Goal: Register for event/course

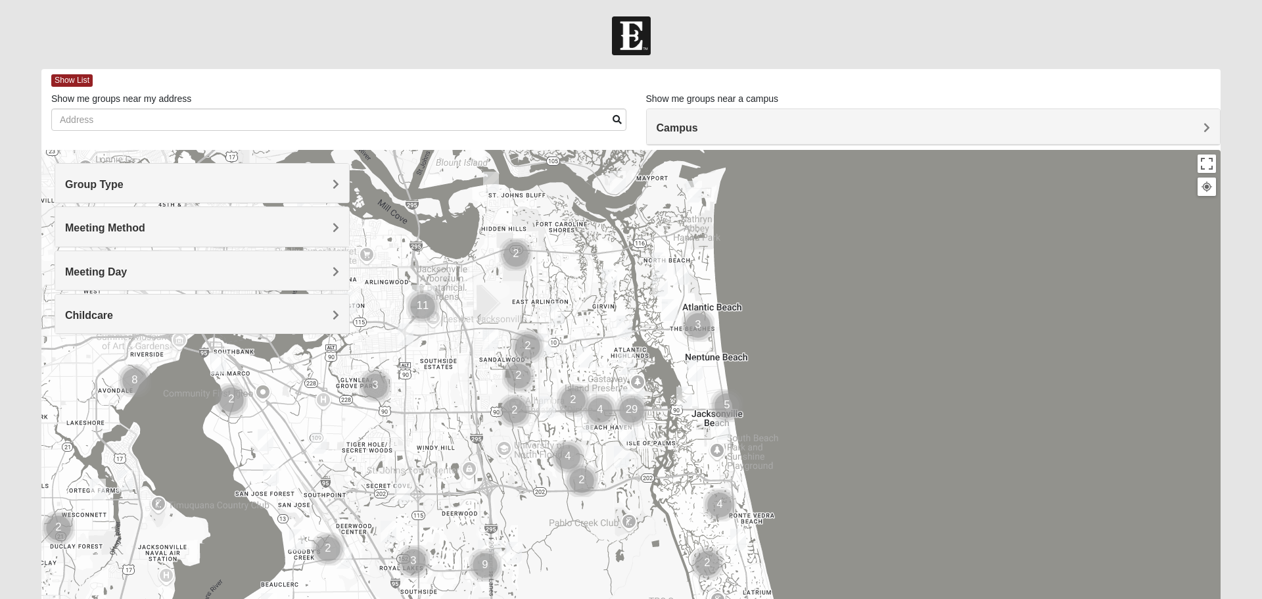
click at [336, 176] on div "Group Type" at bounding box center [202, 183] width 294 height 39
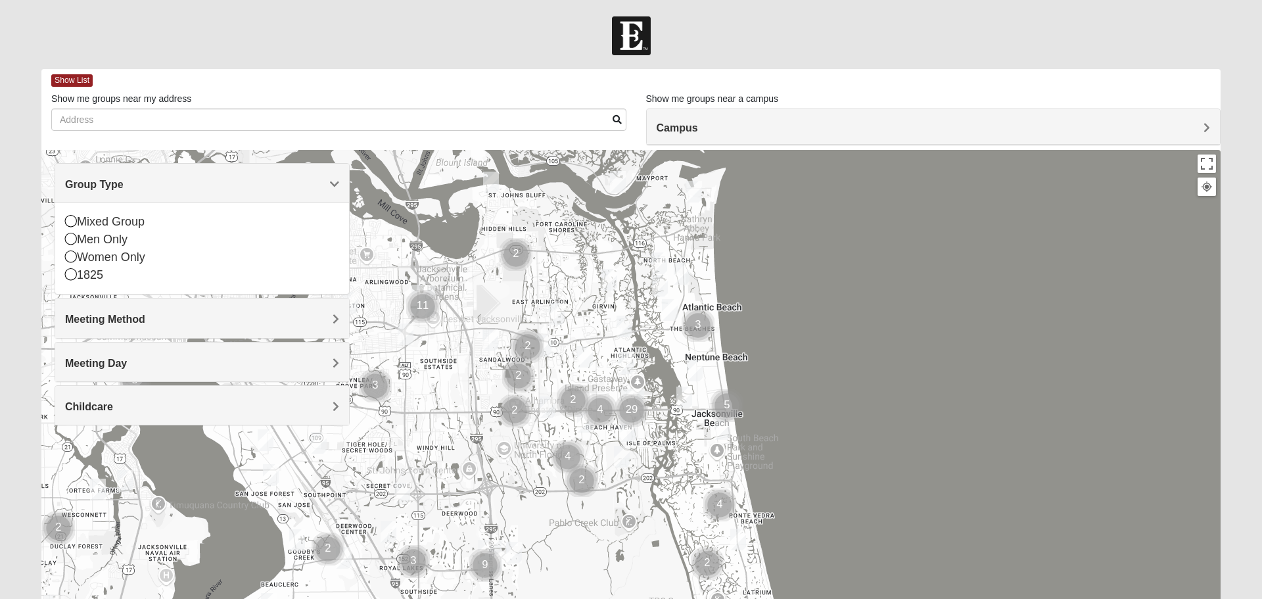
click at [74, 260] on icon at bounding box center [71, 256] width 12 height 12
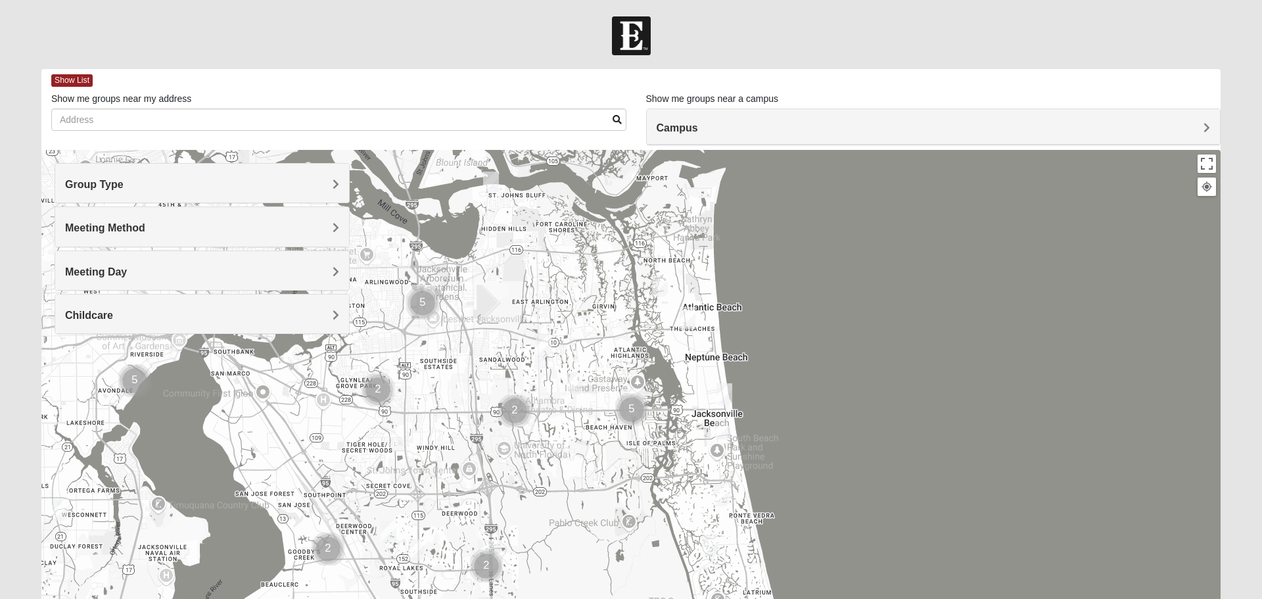
click at [145, 231] on span "Meeting Method" at bounding box center [105, 227] width 80 height 11
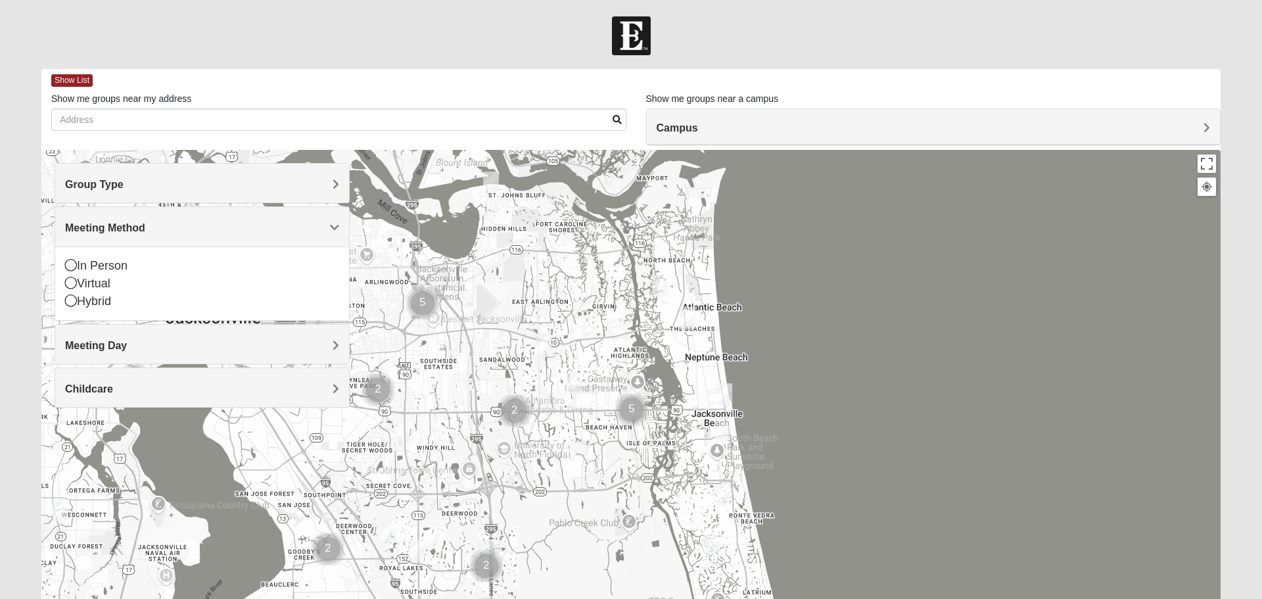
click at [73, 268] on icon at bounding box center [71, 265] width 12 height 12
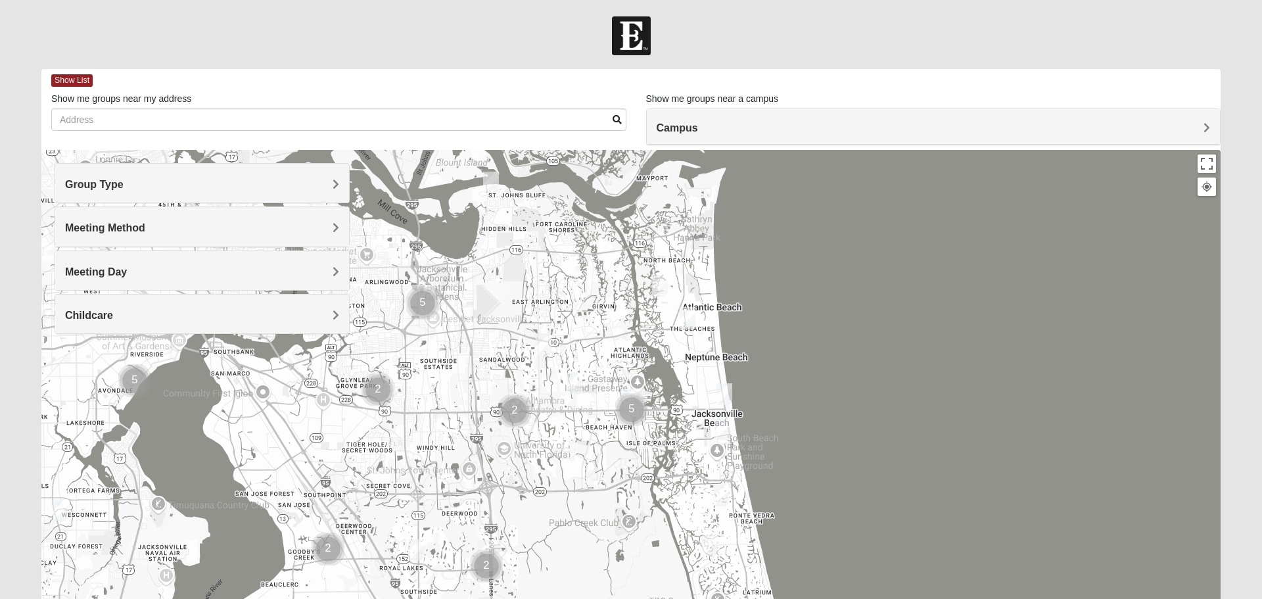
click at [342, 271] on div "Meeting Day" at bounding box center [202, 270] width 294 height 39
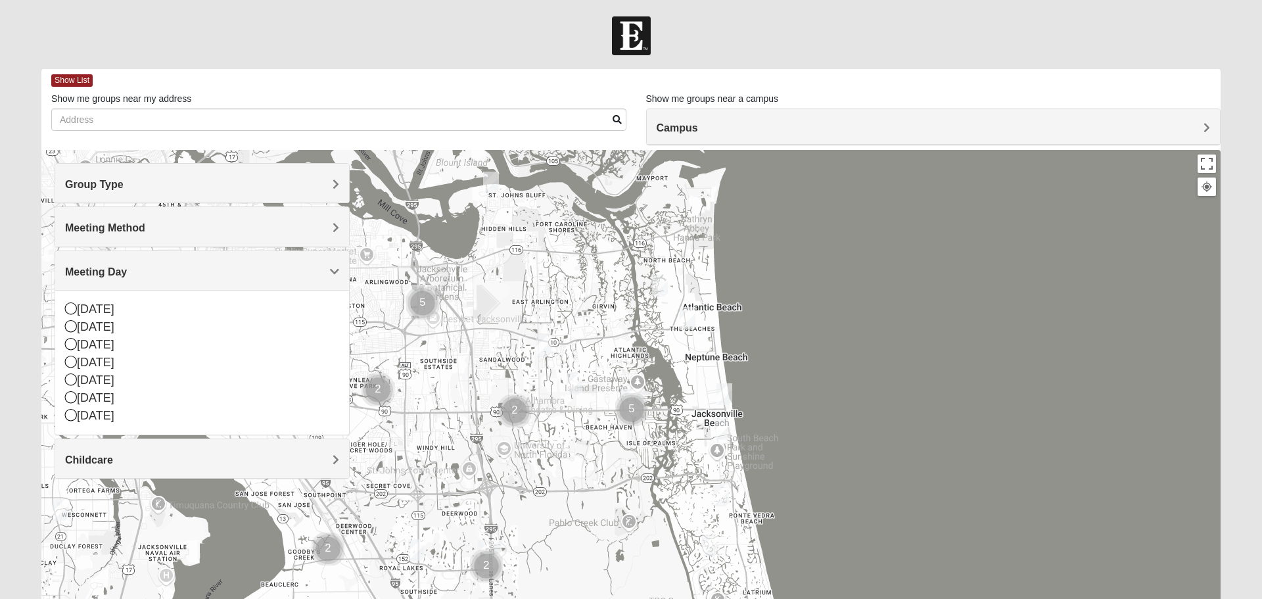
click at [74, 360] on icon at bounding box center [71, 361] width 12 height 12
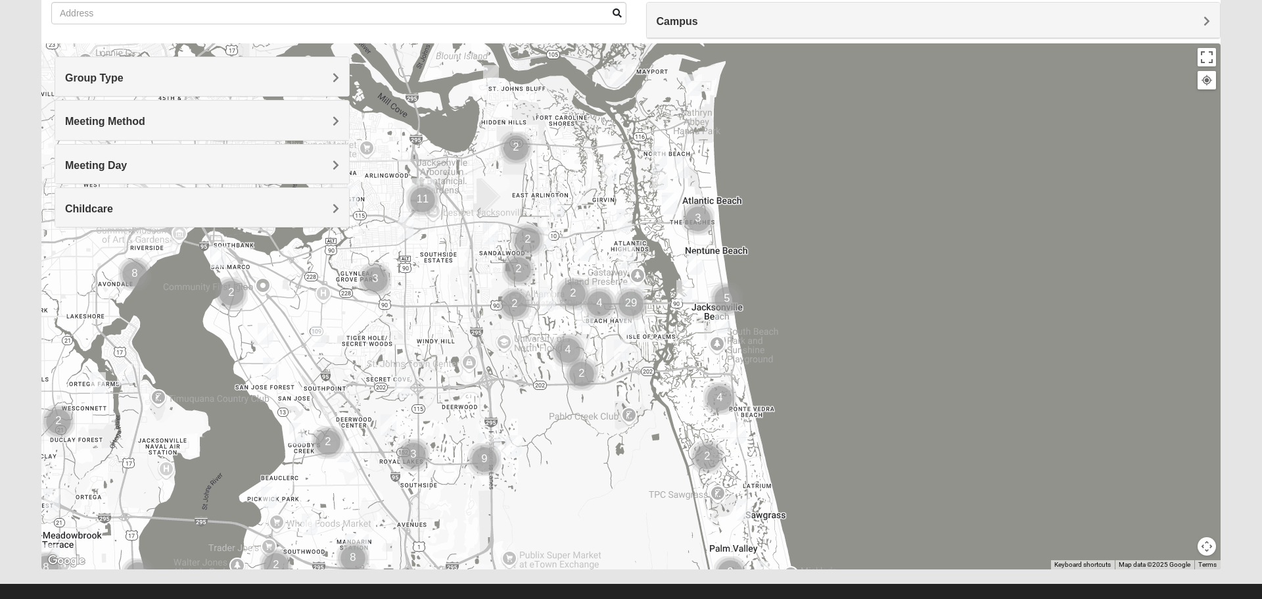
scroll to position [125, 0]
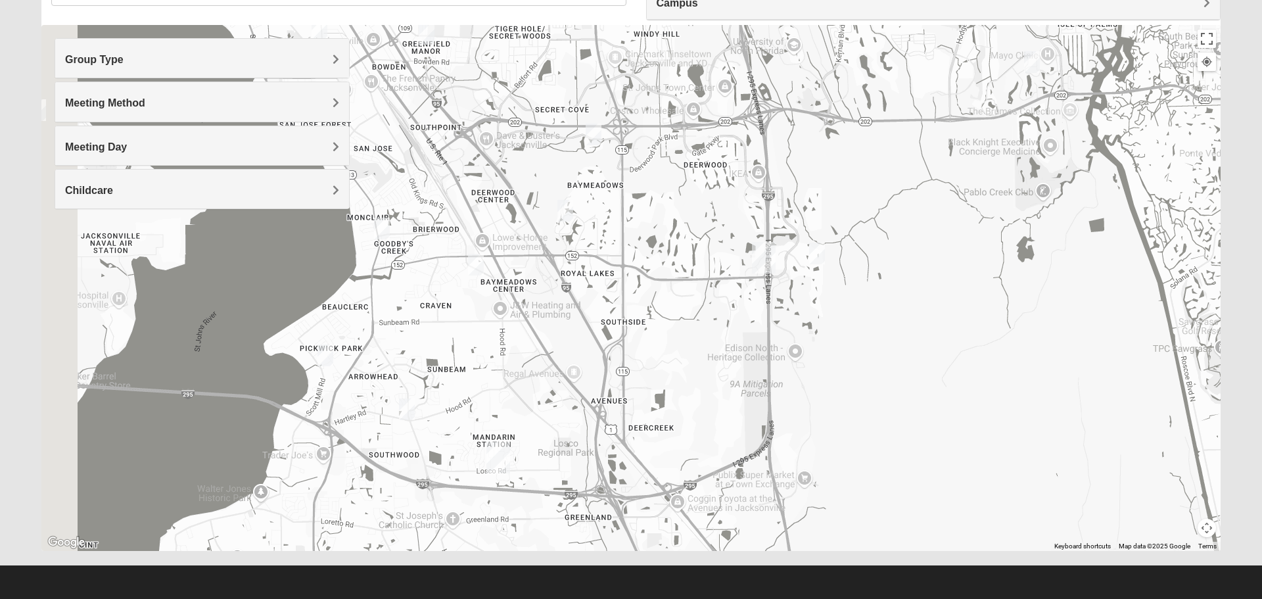
click at [124, 61] on span "Group Type" at bounding box center [94, 59] width 58 height 11
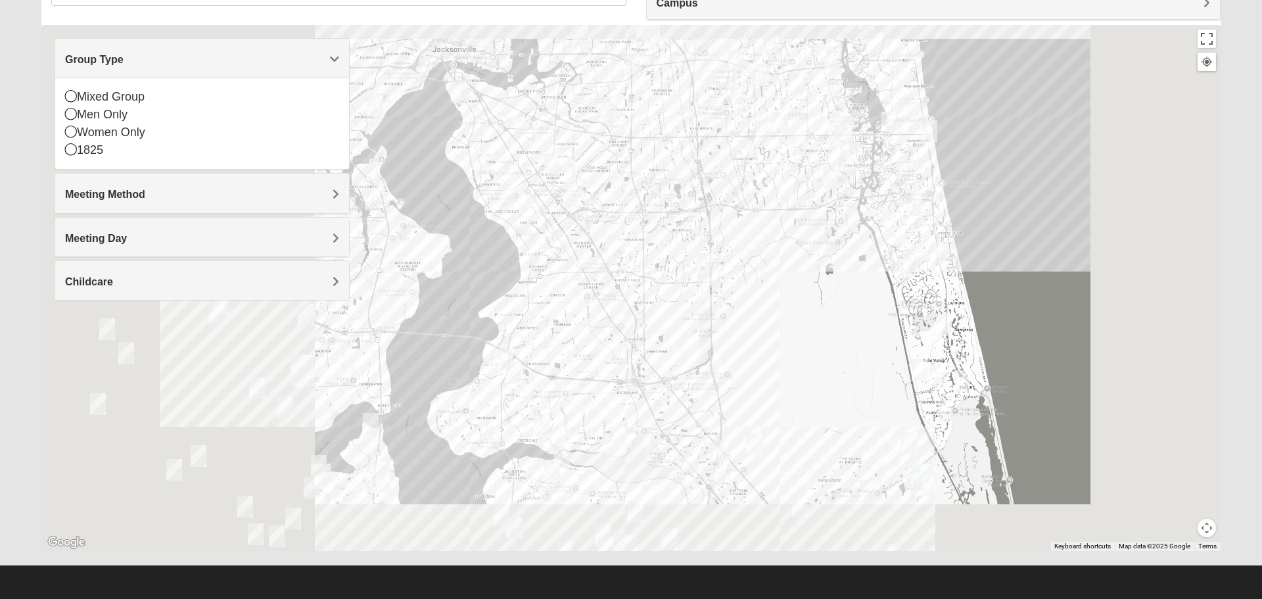
click at [73, 135] on icon at bounding box center [71, 131] width 12 height 12
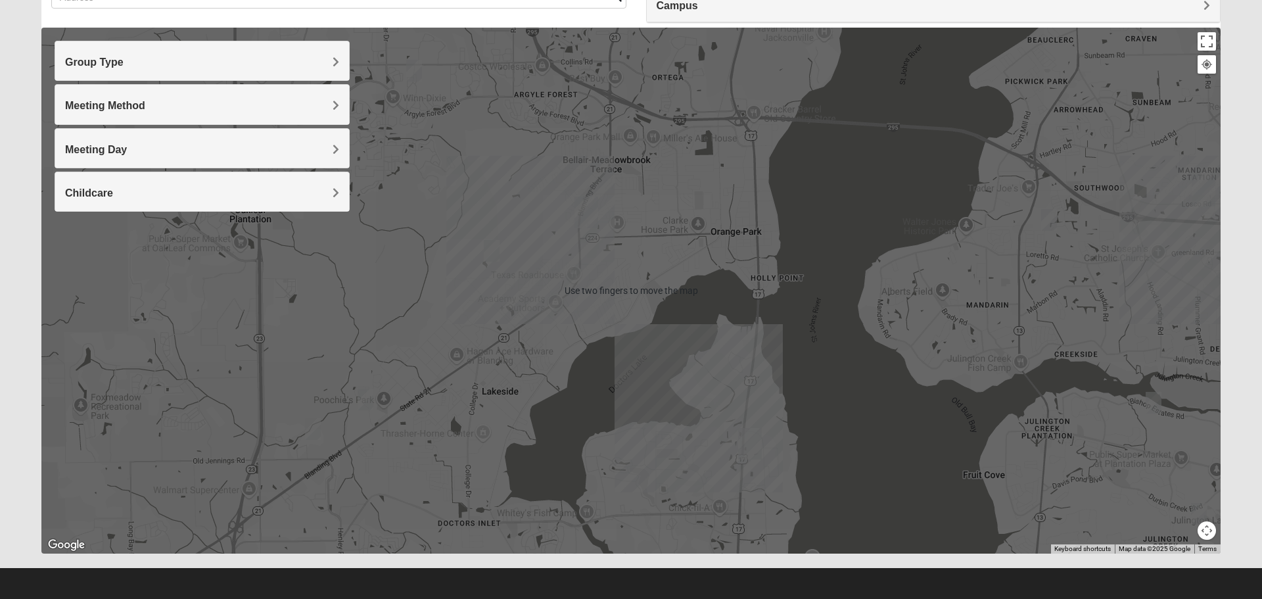
scroll to position [0, 0]
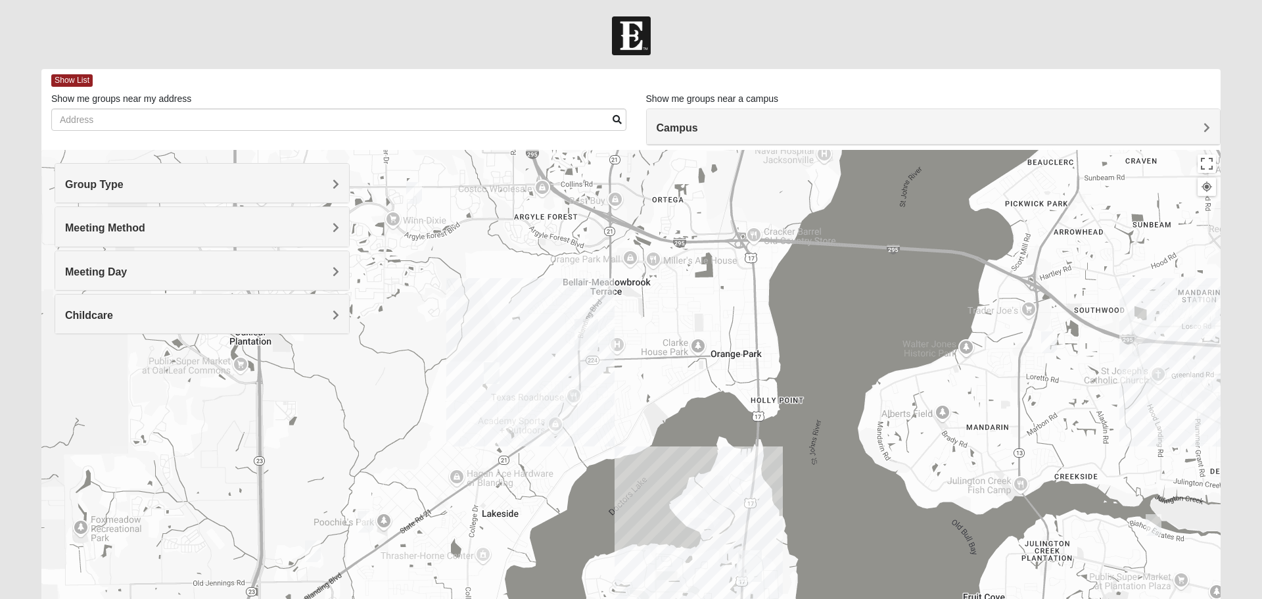
click at [574, 205] on div at bounding box center [630, 413] width 1179 height 526
click at [597, 175] on div at bounding box center [630, 413] width 1179 height 526
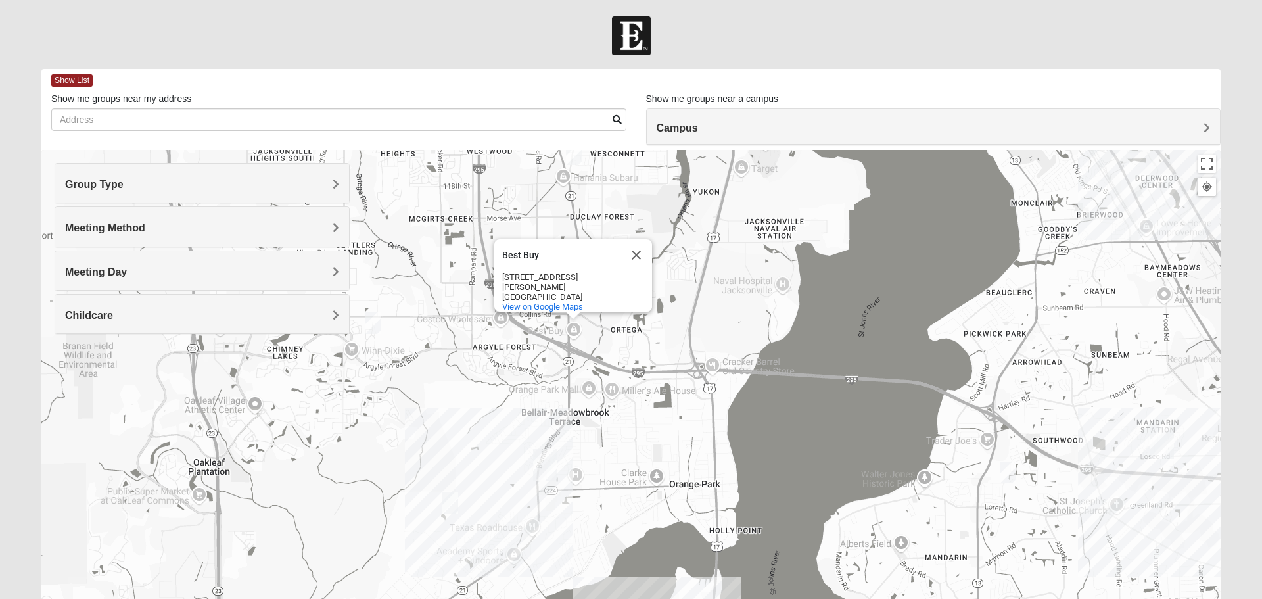
click at [633, 263] on button "Close" at bounding box center [636, 255] width 32 height 32
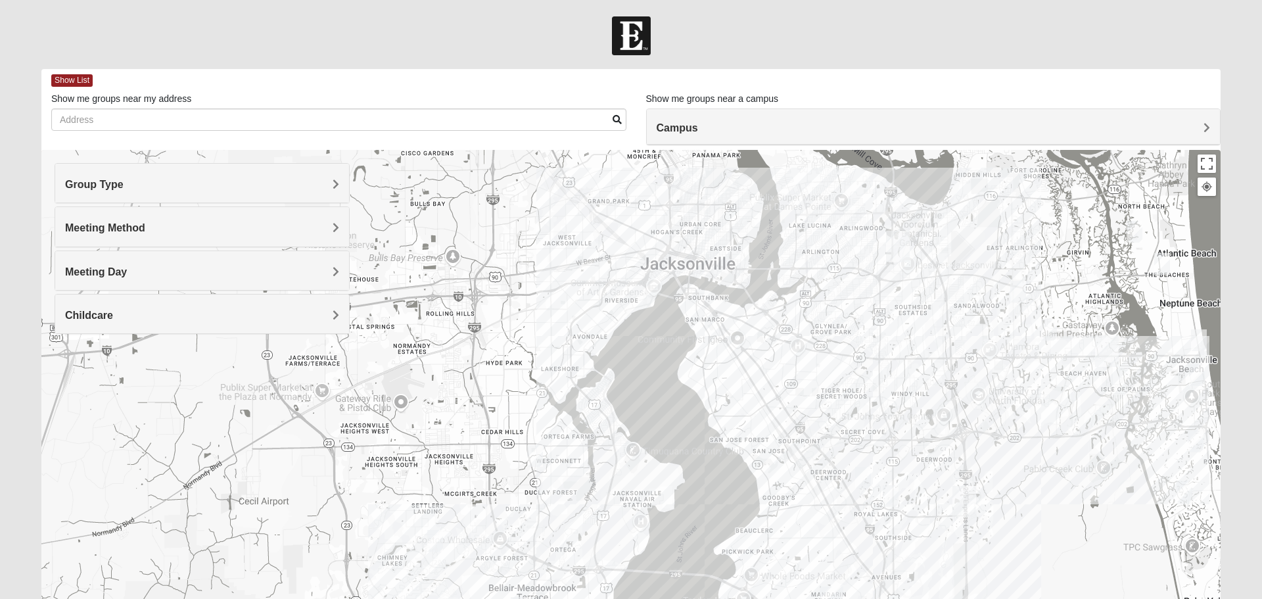
click at [539, 462] on img "Womens Thomas 32244" at bounding box center [535, 456] width 26 height 32
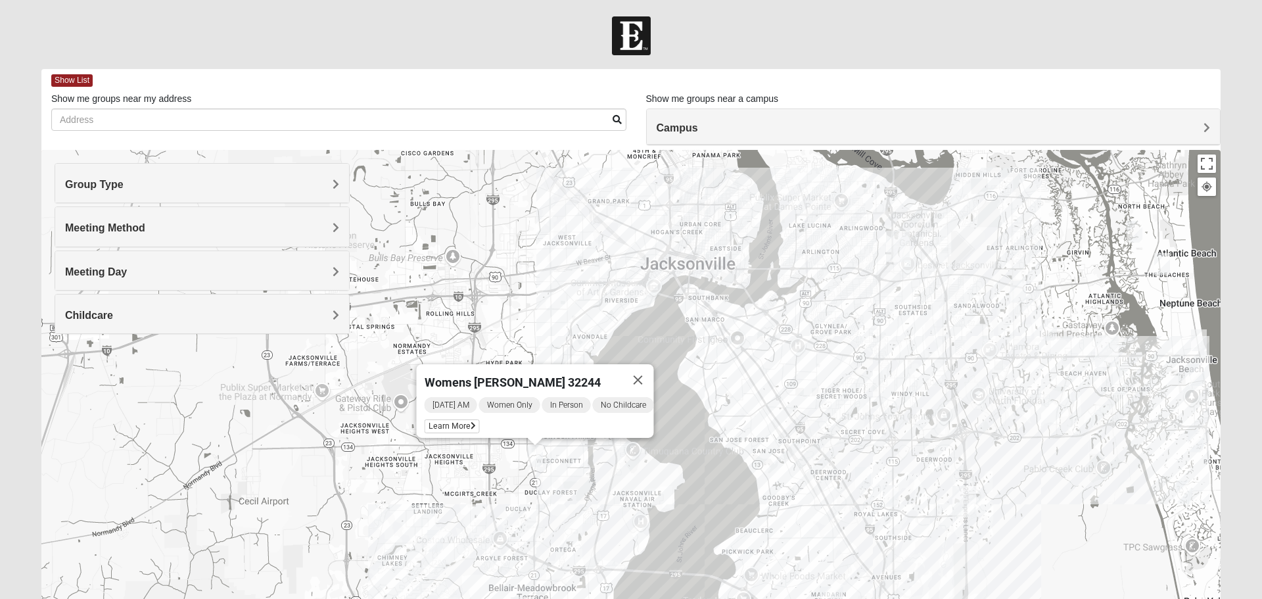
click at [429, 419] on span "Learn More" at bounding box center [451, 426] width 55 height 14
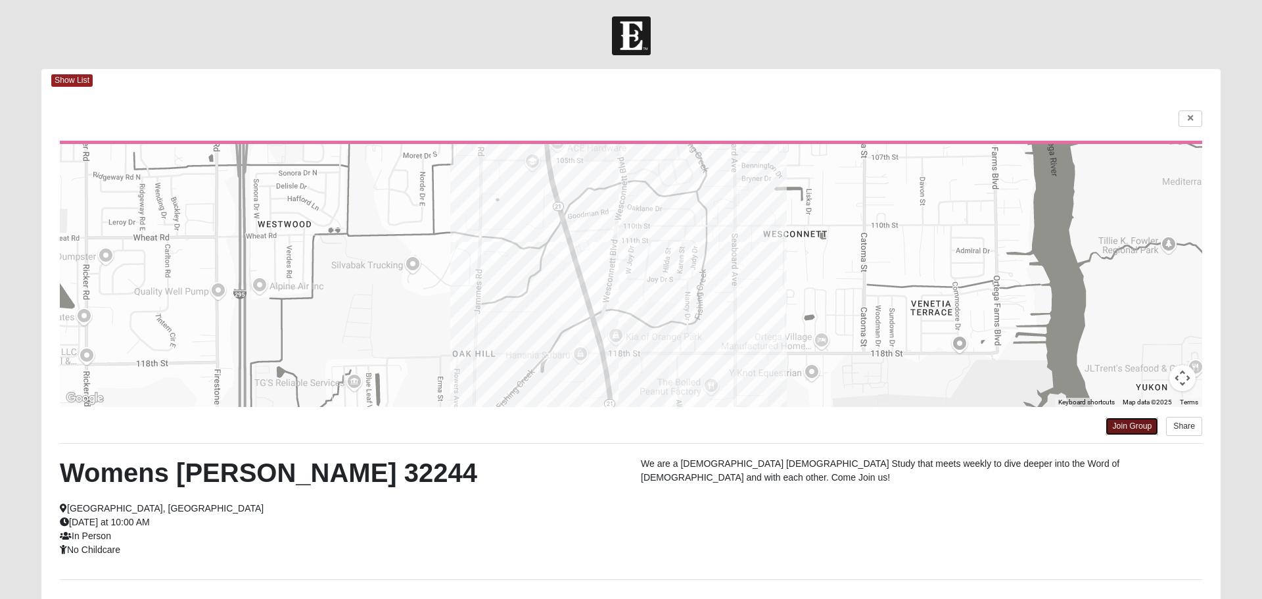
click at [1129, 430] on link "Join Group" at bounding box center [1131, 426] width 53 height 18
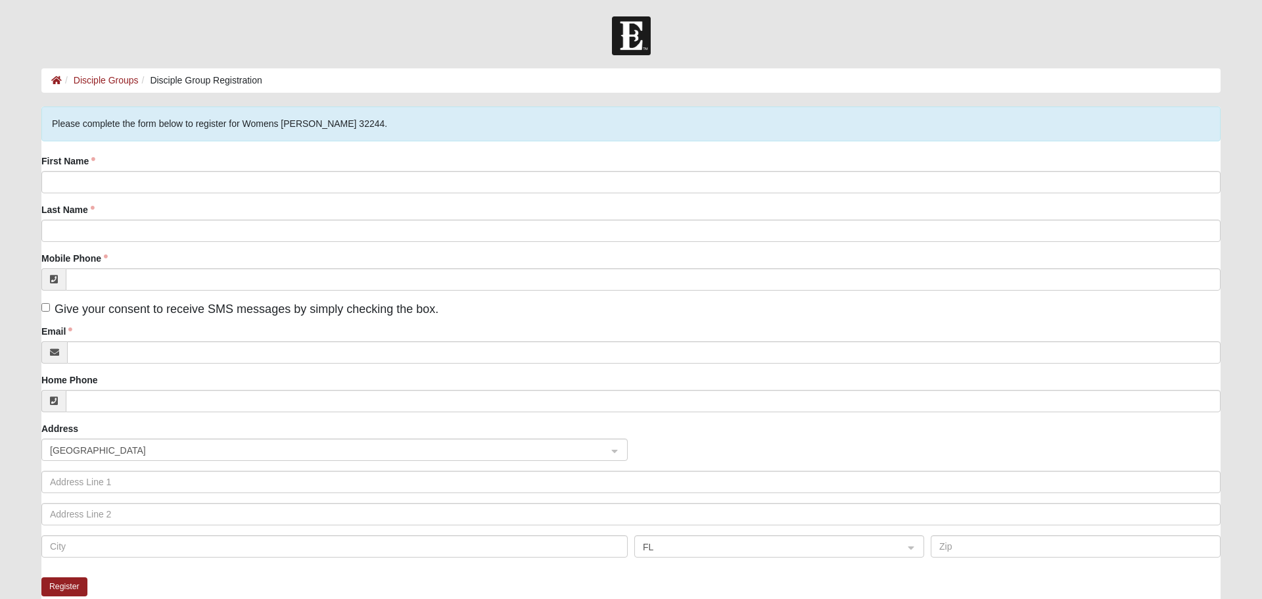
click at [213, 151] on fieldset "Please complete the form below to register for Womens Thomas 32244. First Name …" at bounding box center [630, 341] width 1179 height 470
click at [138, 173] on input "First Name" at bounding box center [630, 182] width 1179 height 22
type input "Hope"
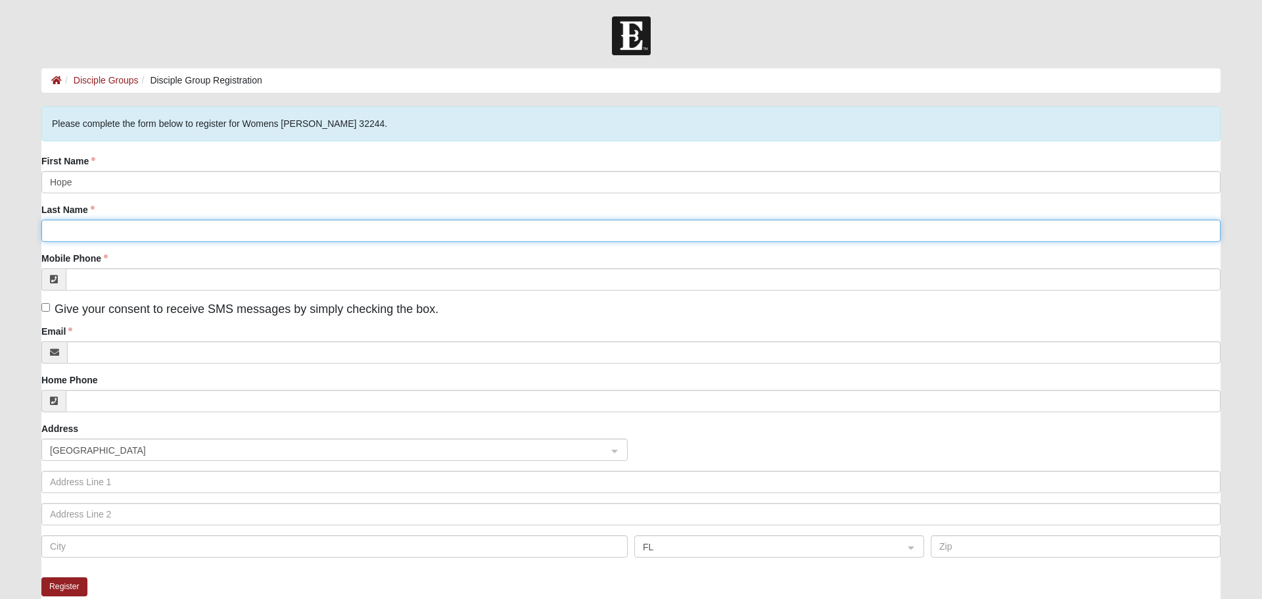
click at [106, 231] on input "Last Name" at bounding box center [630, 230] width 1179 height 22
type input "McGregor"
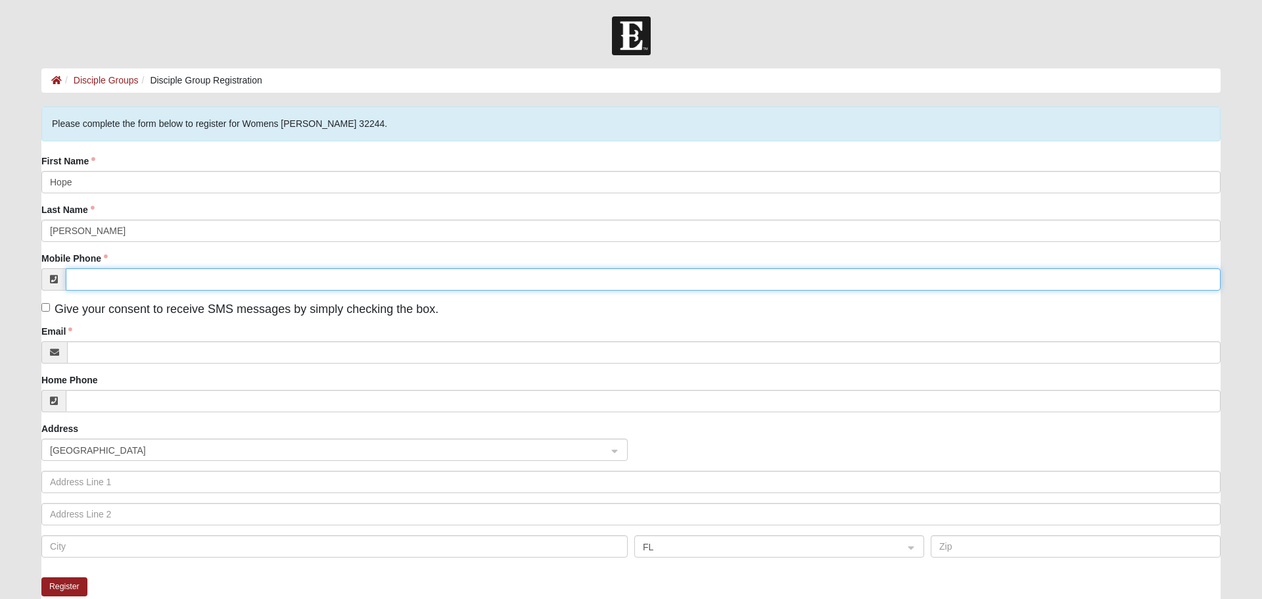
click at [147, 281] on input "Mobile Phone" at bounding box center [643, 279] width 1154 height 22
type input "(904) 403-8375"
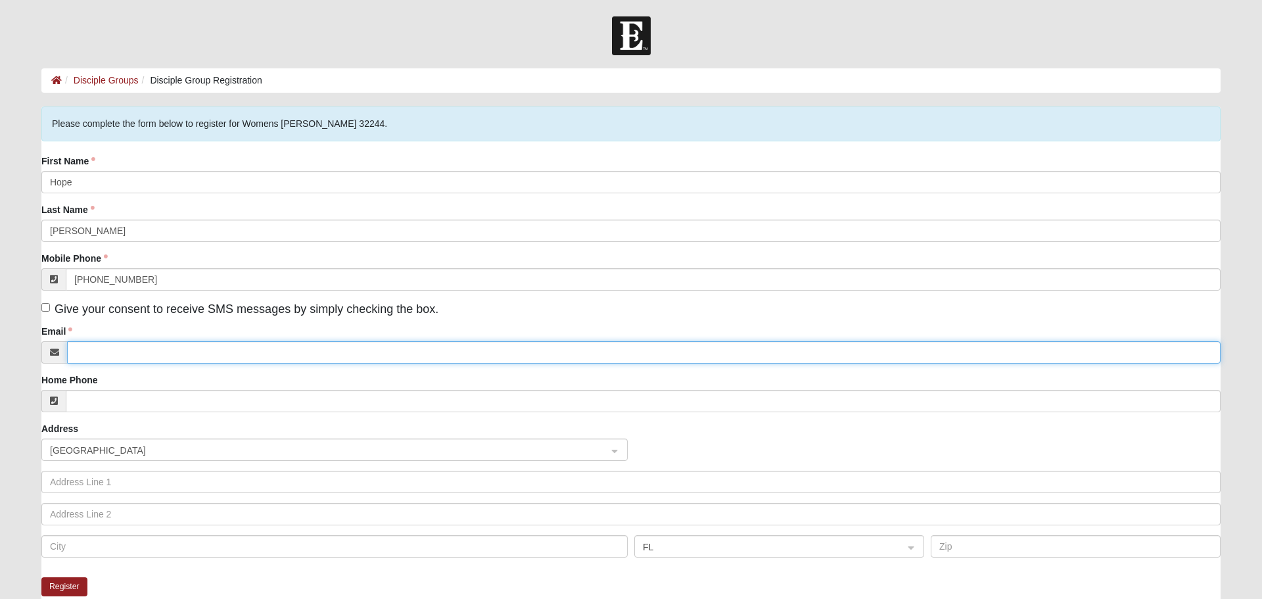
click at [126, 350] on input "Email" at bounding box center [643, 352] width 1153 height 22
type input "Hopemcg24@gmail.com"
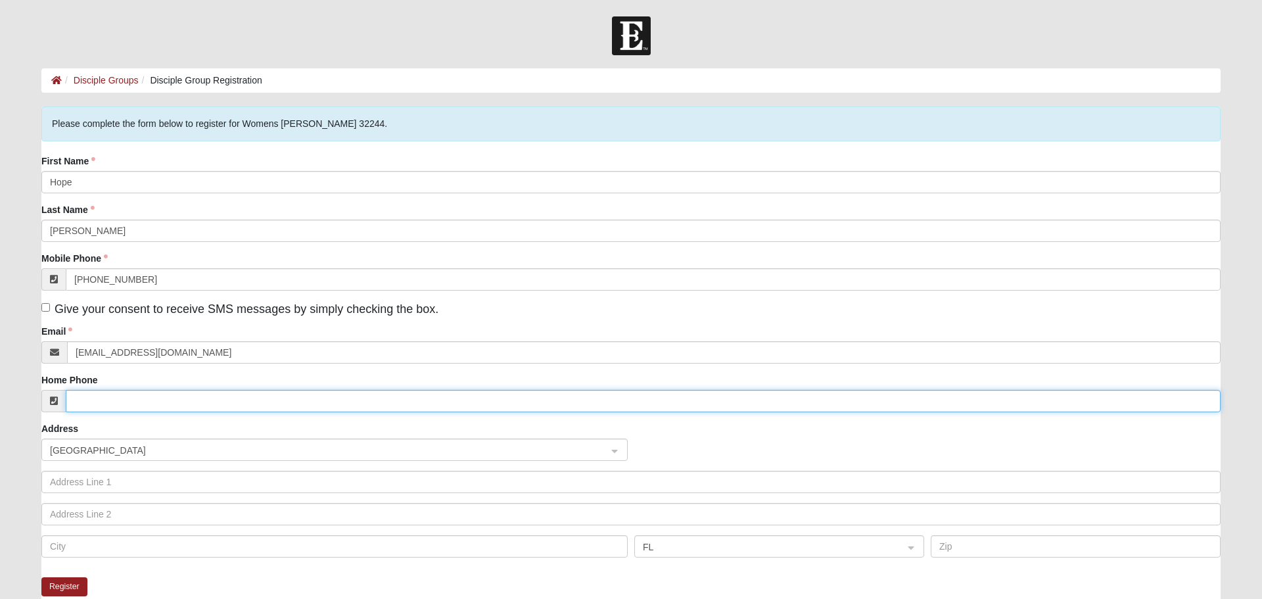
click at [166, 400] on input "Home Phone" at bounding box center [643, 401] width 1154 height 22
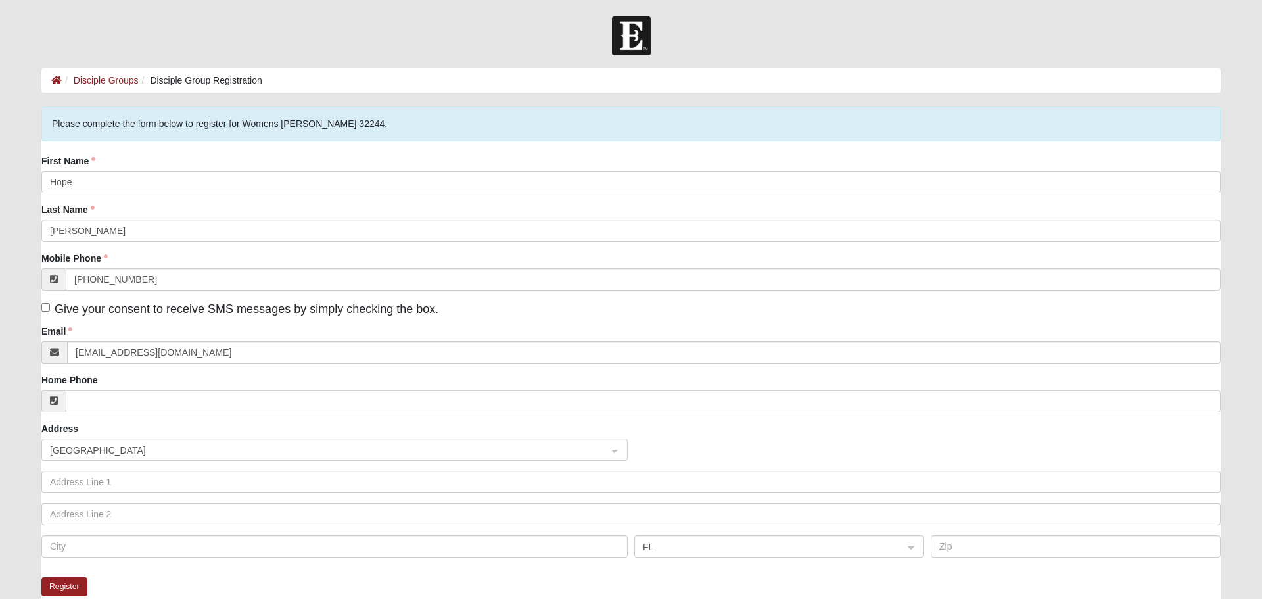
click at [938, 580] on div "Register" at bounding box center [630, 598] width 1179 height 43
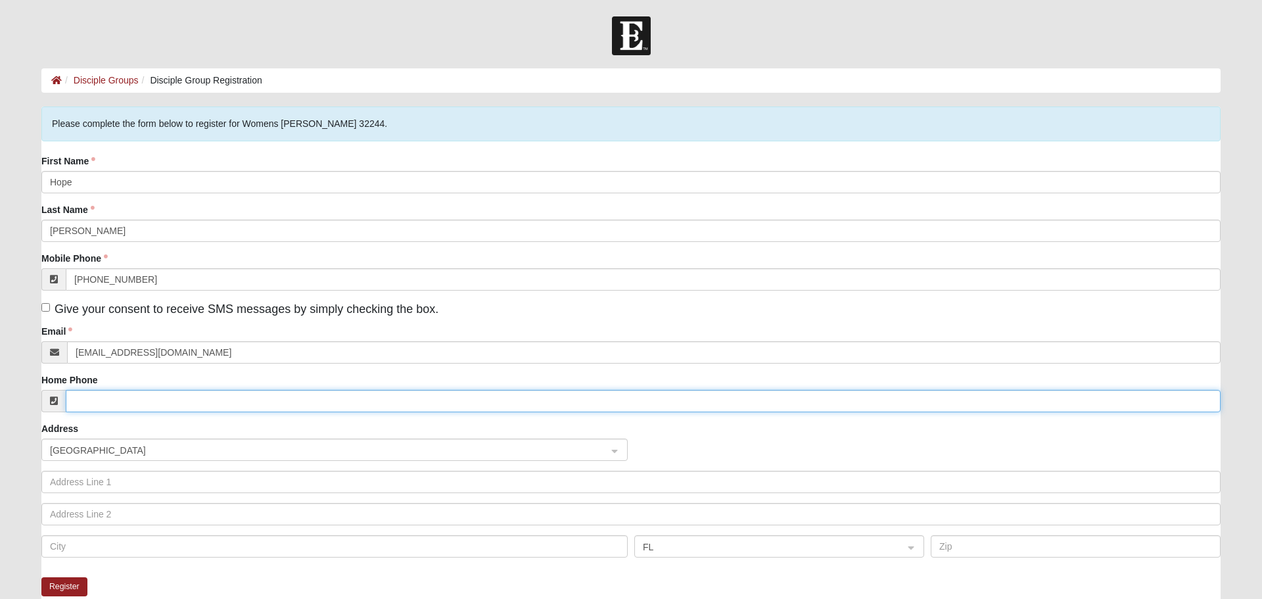
click at [125, 401] on input "Home Phone" at bounding box center [643, 401] width 1154 height 22
type input "(904) 403-8375"
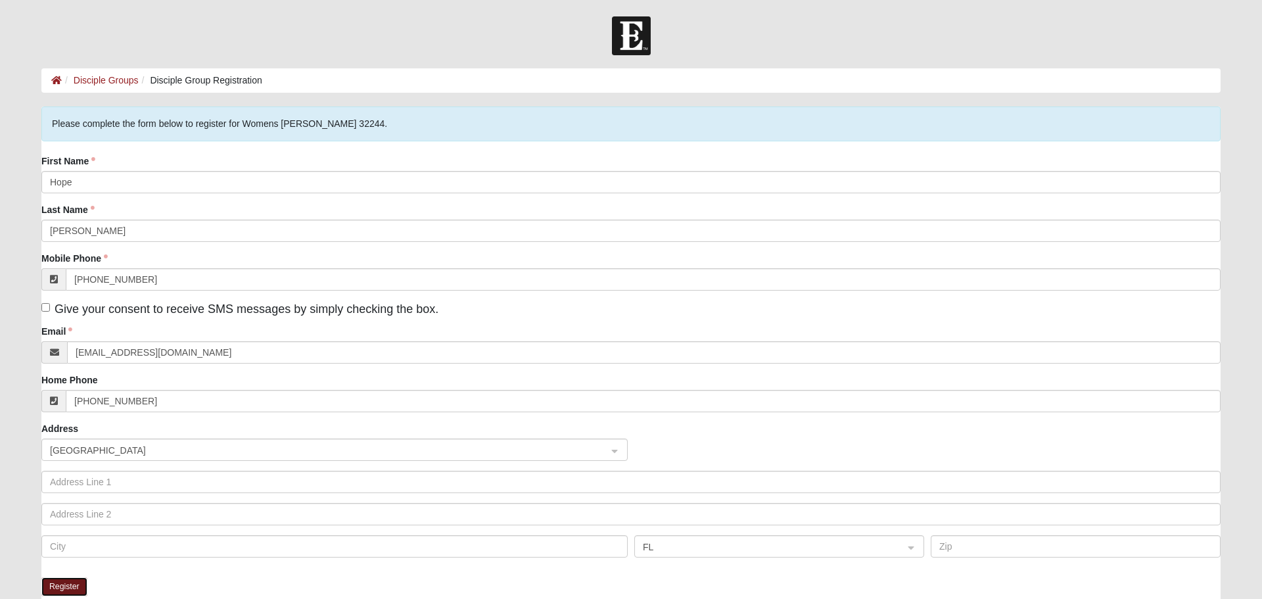
click at [80, 582] on button "Register" at bounding box center [64, 586] width 46 height 19
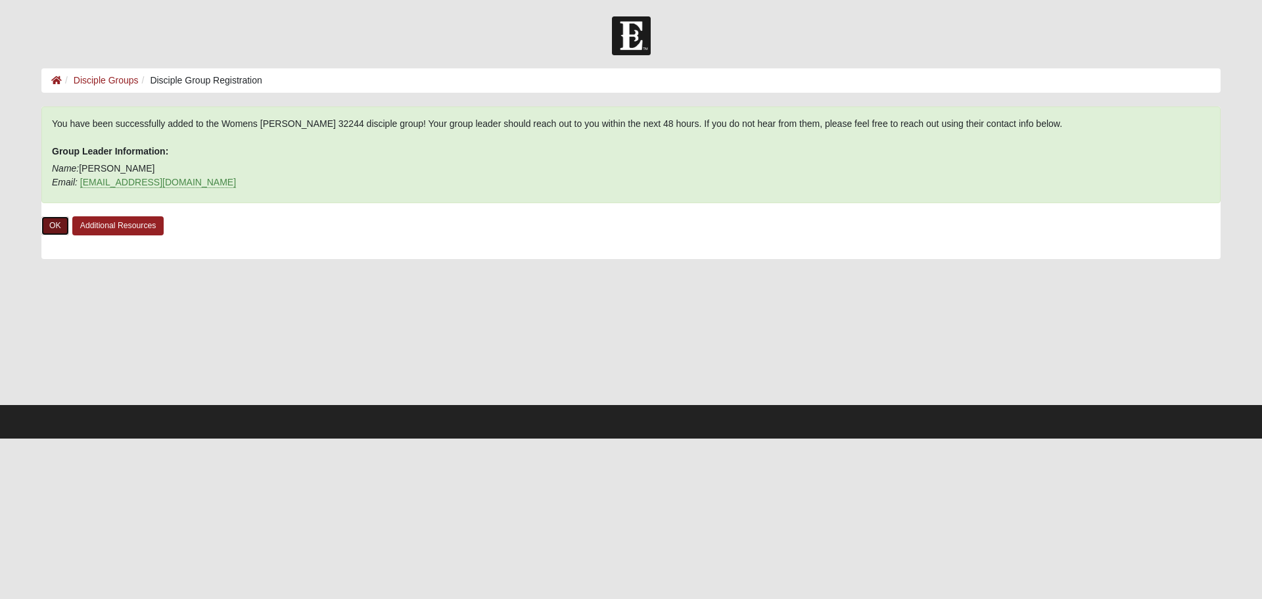
click at [56, 225] on link "OK" at bounding box center [55, 225] width 28 height 19
